Goal: Find specific page/section: Find specific page/section

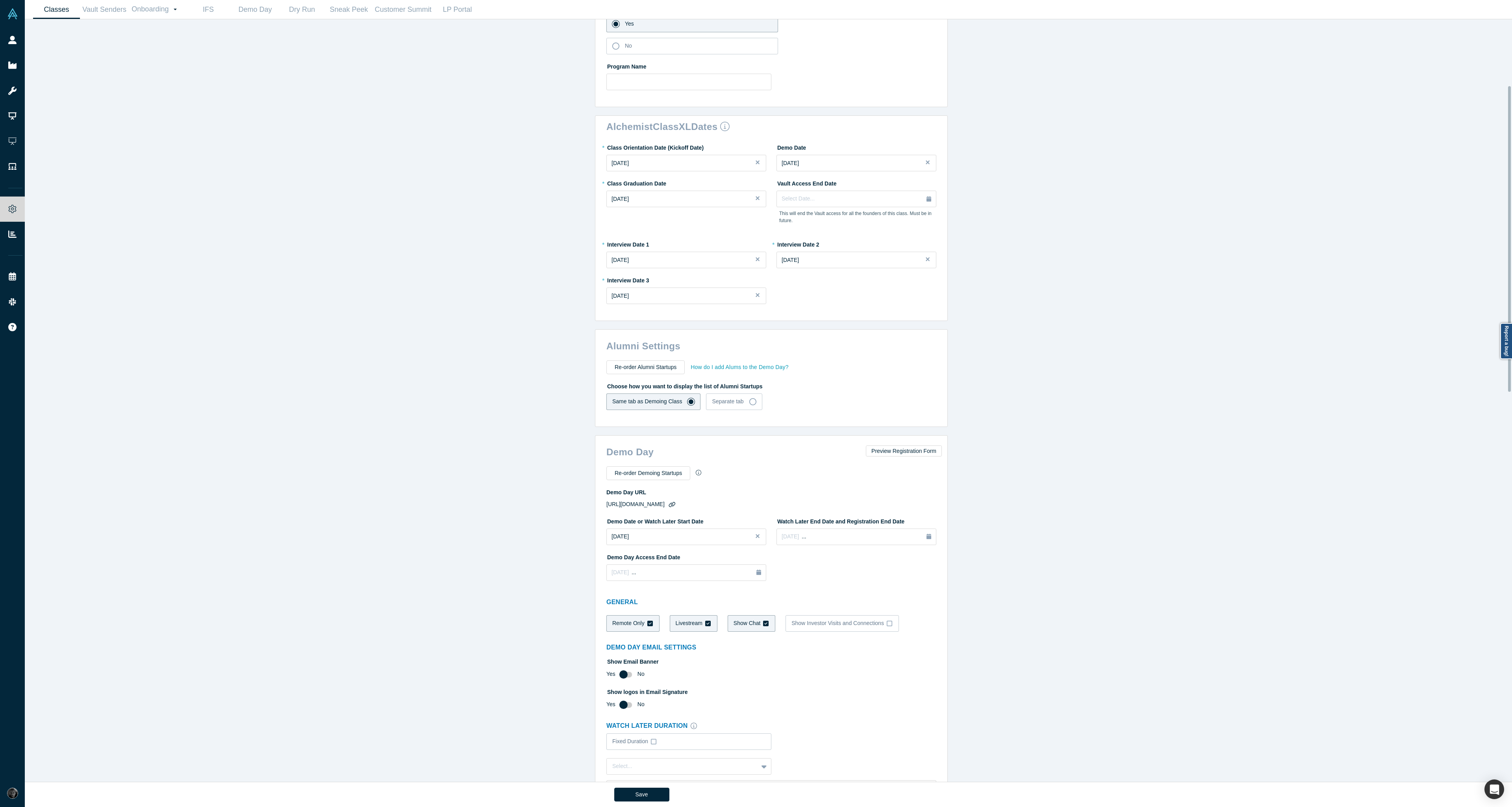
scroll to position [50, 0]
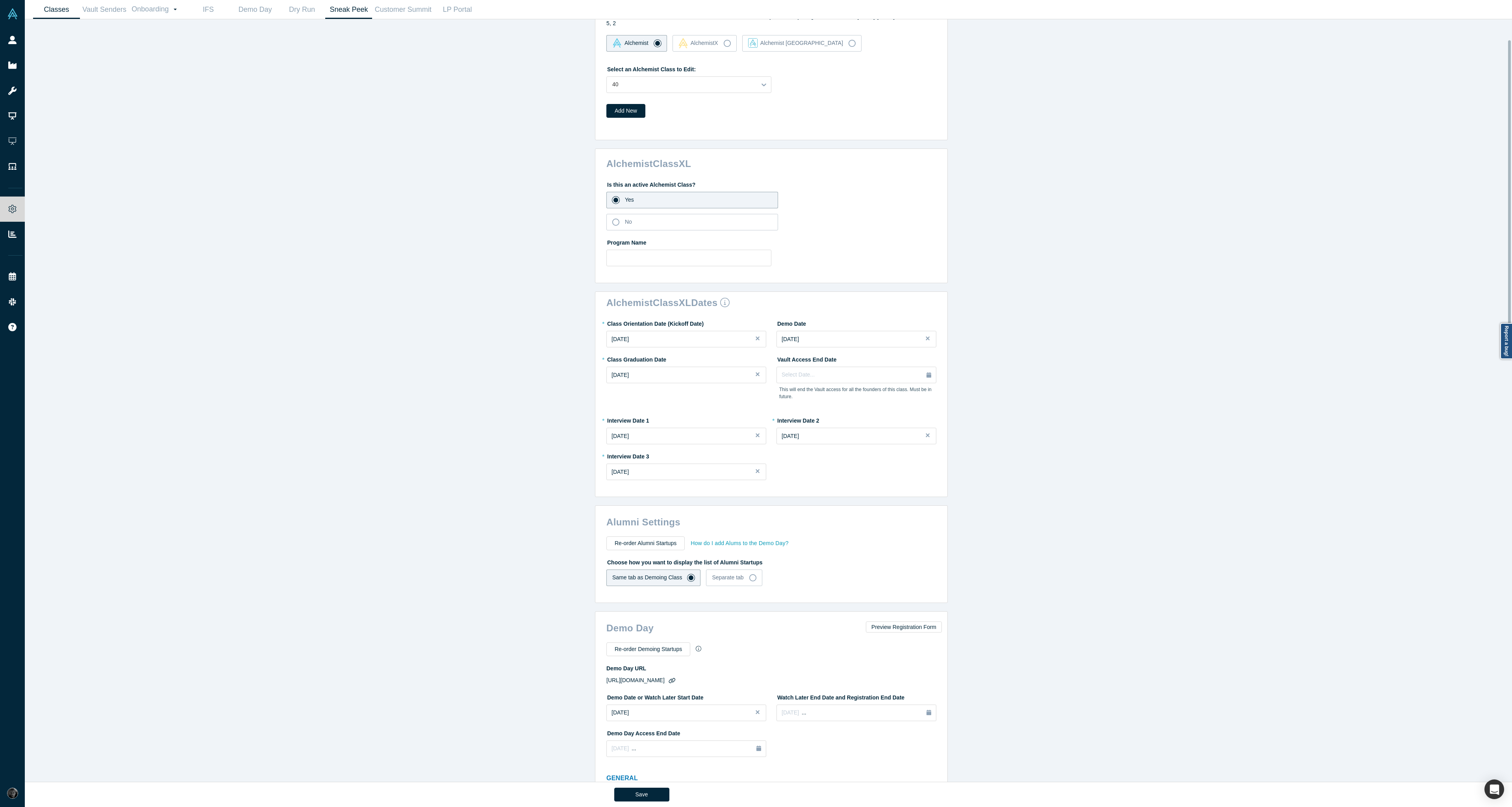
click at [349, 19] on link "Sneak Peek" at bounding box center [348, 9] width 46 height 19
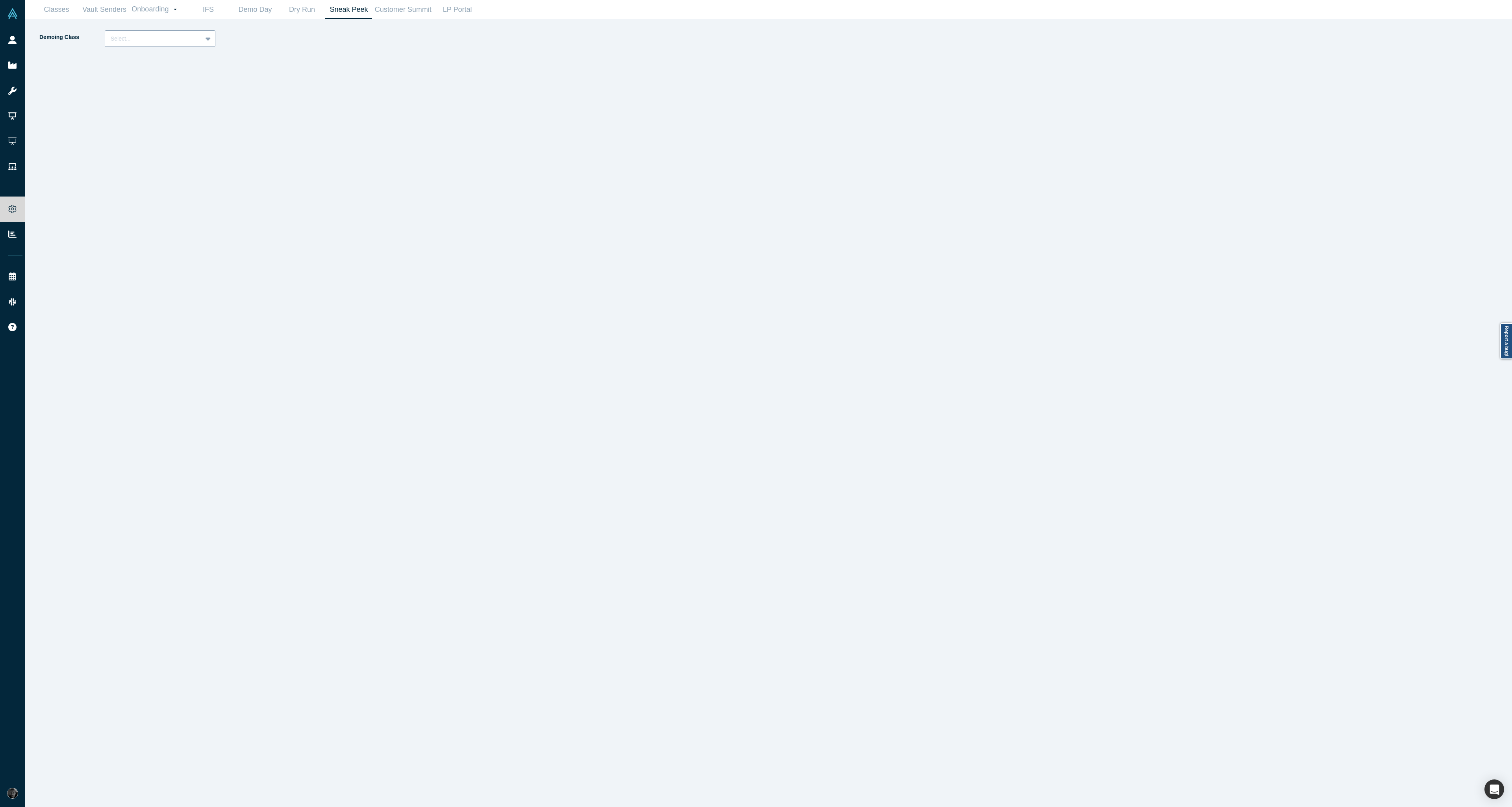
click at [138, 46] on div "Select..." at bounding box center [159, 38] width 111 height 16
click at [154, 79] on div "Alchemist 40 (Active)" at bounding box center [159, 72] width 111 height 14
